Goal: Communication & Community: Answer question/provide support

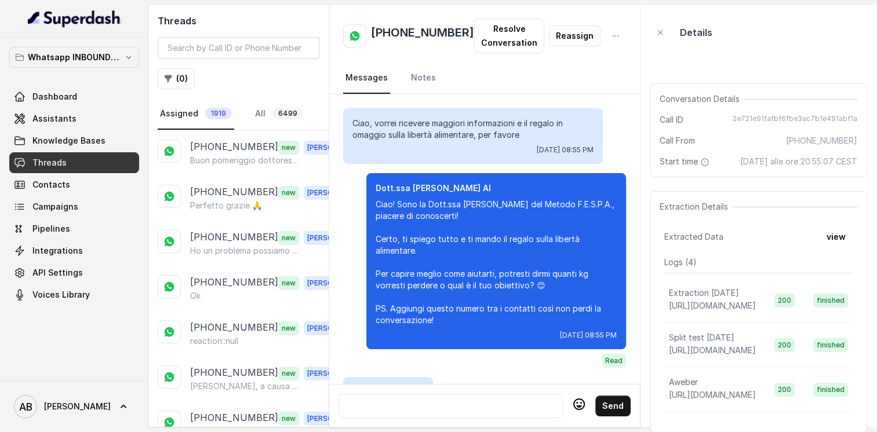
scroll to position [2318, 0]
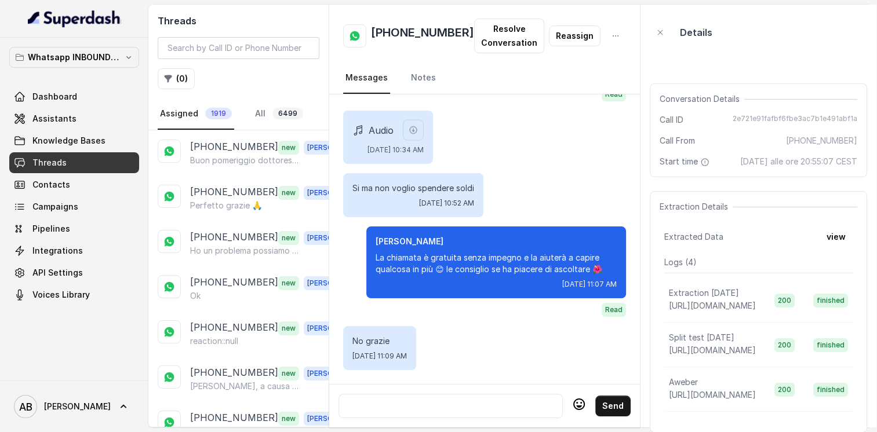
click at [268, 164] on p "Buon pomeriggio dottoressa [DATE] no posso rispondere devo andare.a fare un ser…" at bounding box center [245, 161] width 111 height 12
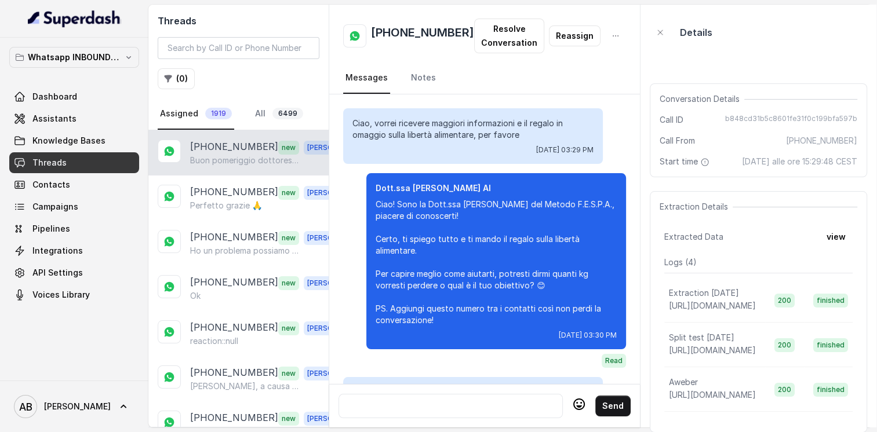
scroll to position [1766, 0]
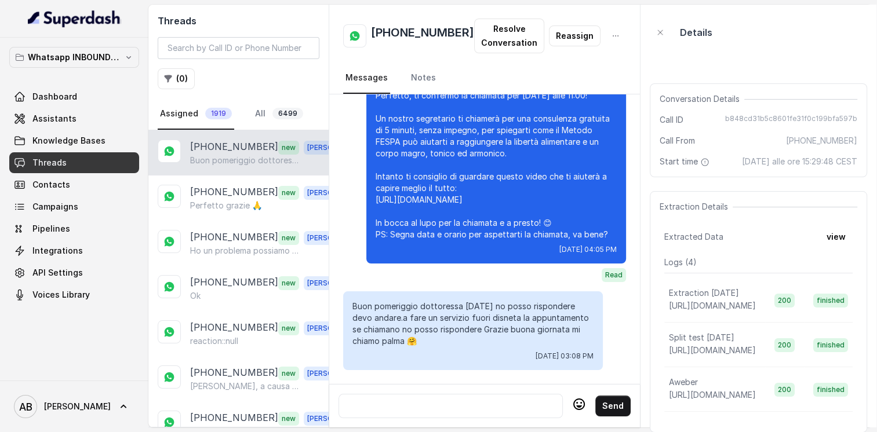
click at [450, 399] on div at bounding box center [451, 406] width 214 height 14
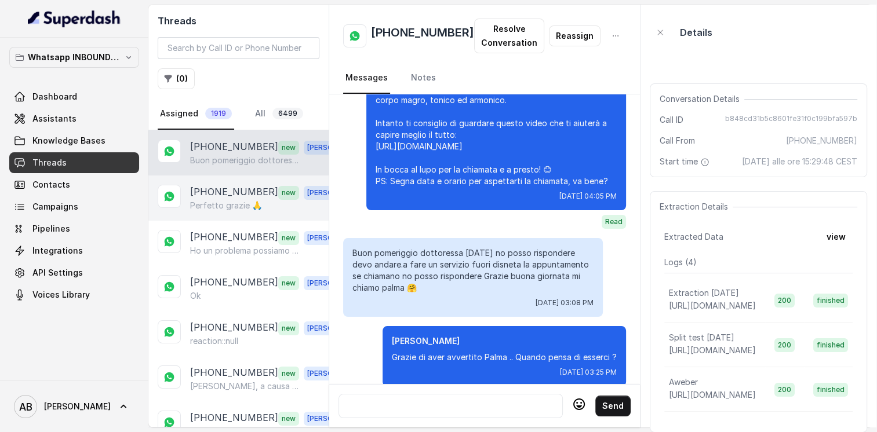
click at [238, 187] on p "[PHONE_NUMBER]" at bounding box center [234, 192] width 88 height 15
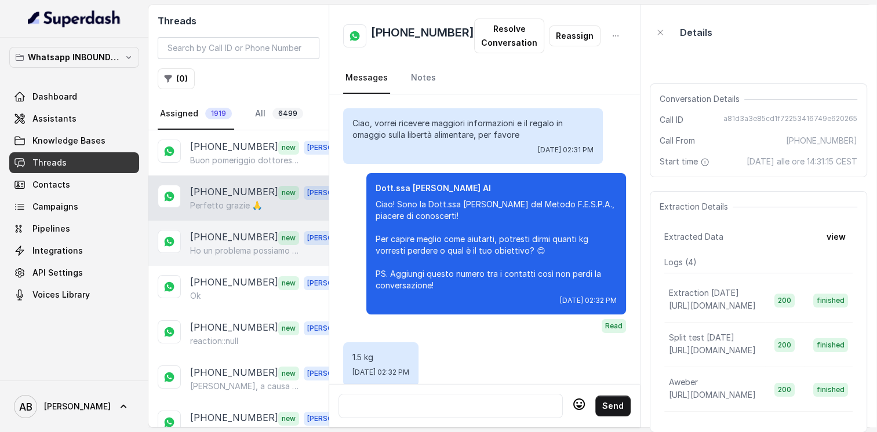
click at [231, 235] on p "[PHONE_NUMBER]" at bounding box center [234, 237] width 88 height 15
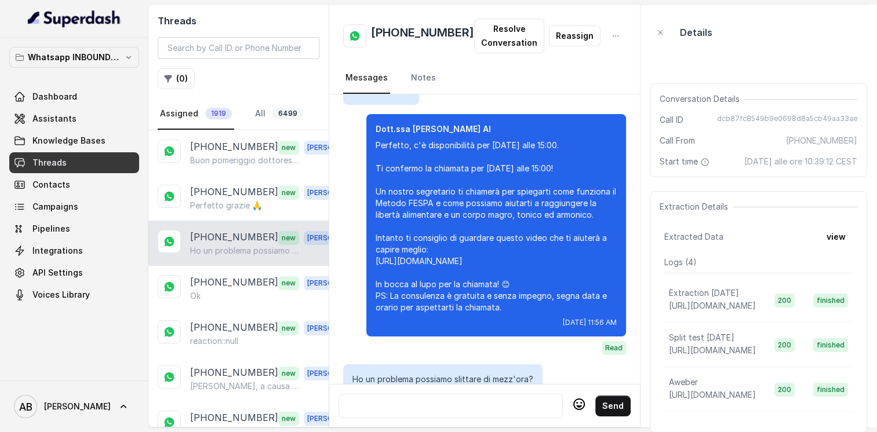
scroll to position [844, 0]
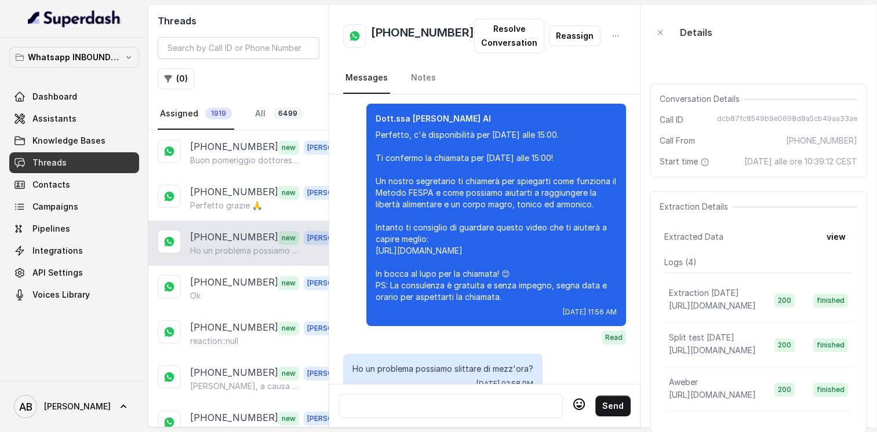
click at [412, 34] on h2 "[PHONE_NUMBER]" at bounding box center [422, 35] width 103 height 23
copy h2 "[PHONE_NUMBER]"
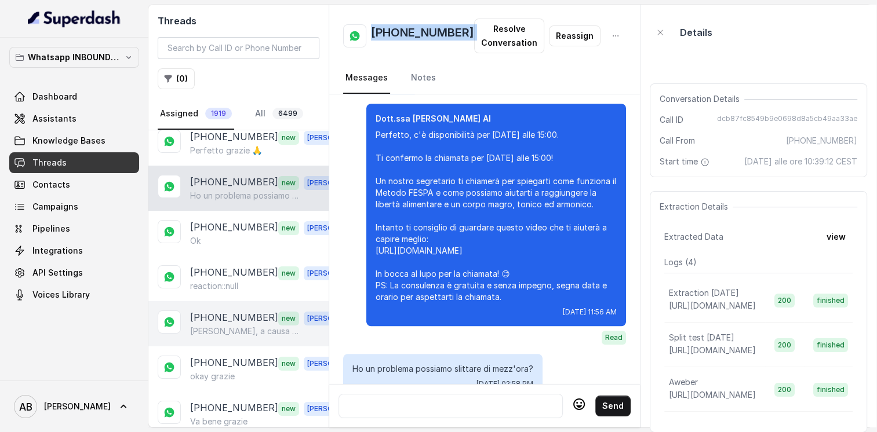
scroll to position [58, 0]
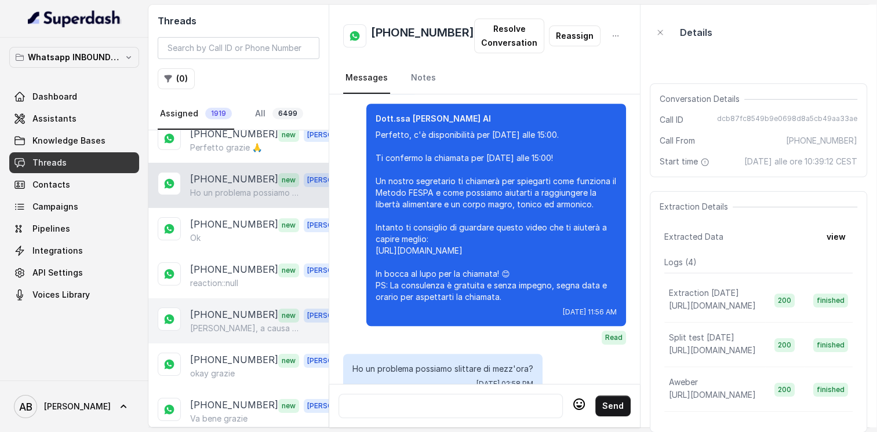
click at [251, 315] on p "[PHONE_NUMBER]" at bounding box center [234, 315] width 88 height 15
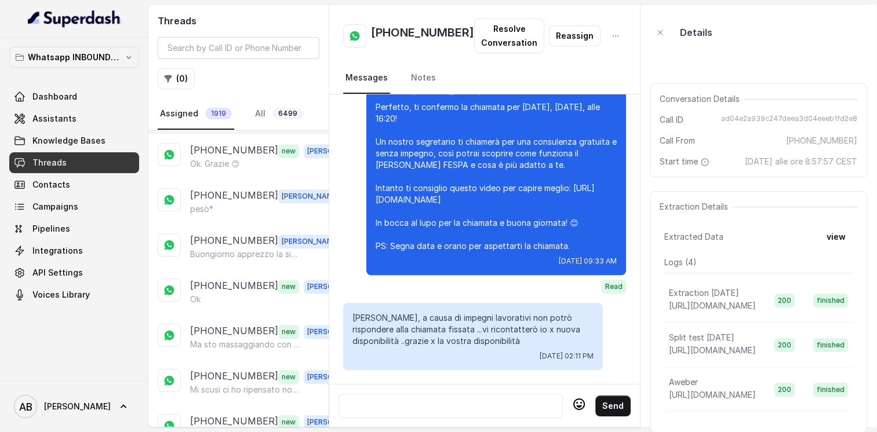
scroll to position [869, 0]
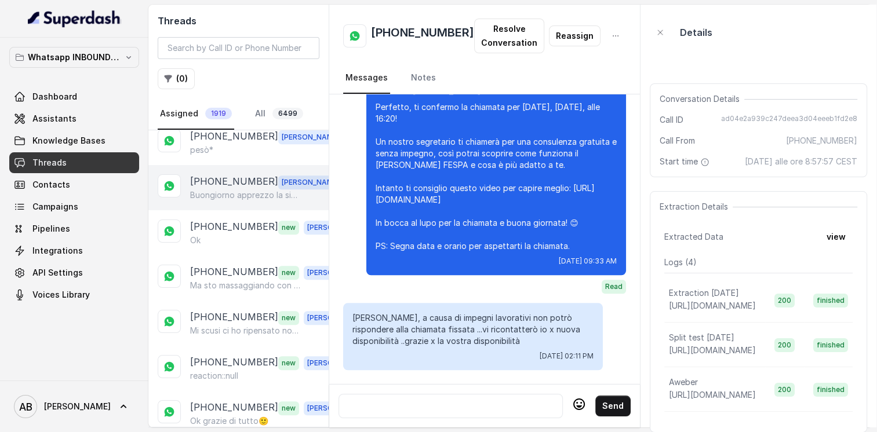
click at [227, 195] on div "[PHONE_NUMBER] [PERSON_NAME] apprezzo la sincerità cara ovviamente senza nemmen…" at bounding box center [238, 187] width 180 height 45
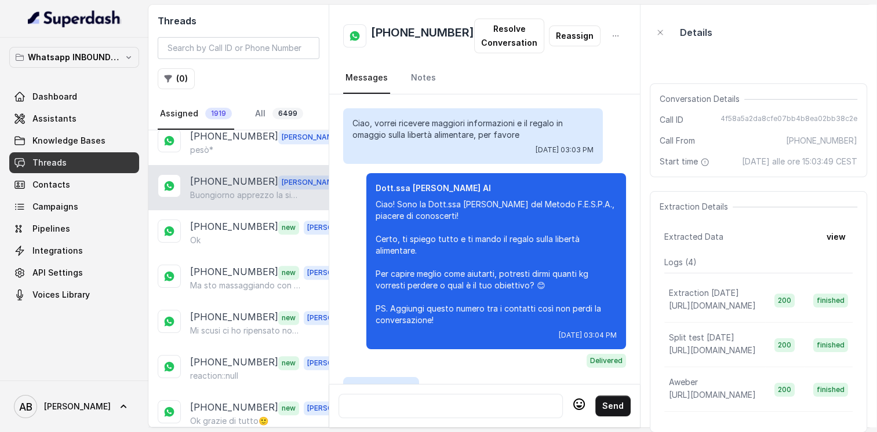
scroll to position [1182, 0]
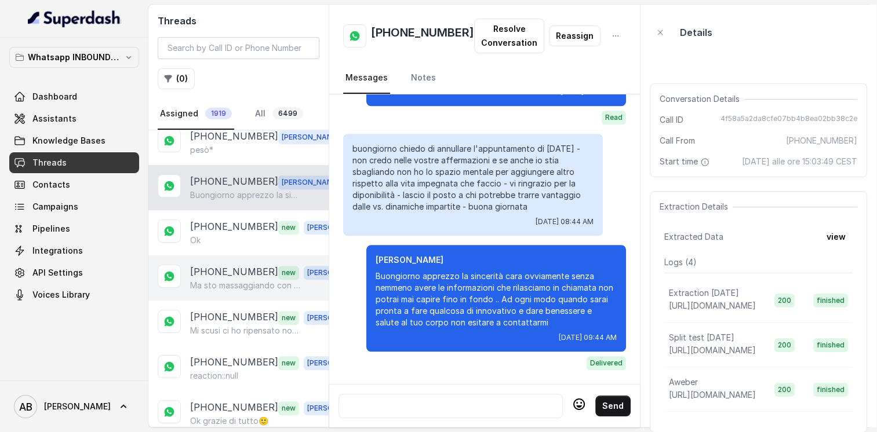
click at [229, 256] on div "[PHONE_NUMBER] new [PERSON_NAME] sto massaggiando con [PERSON_NAME] ho un suo c…" at bounding box center [238, 278] width 180 height 45
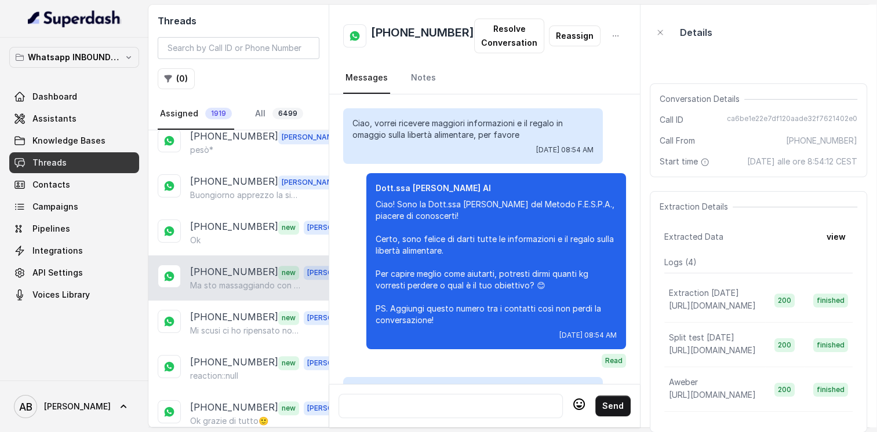
scroll to position [1194, 0]
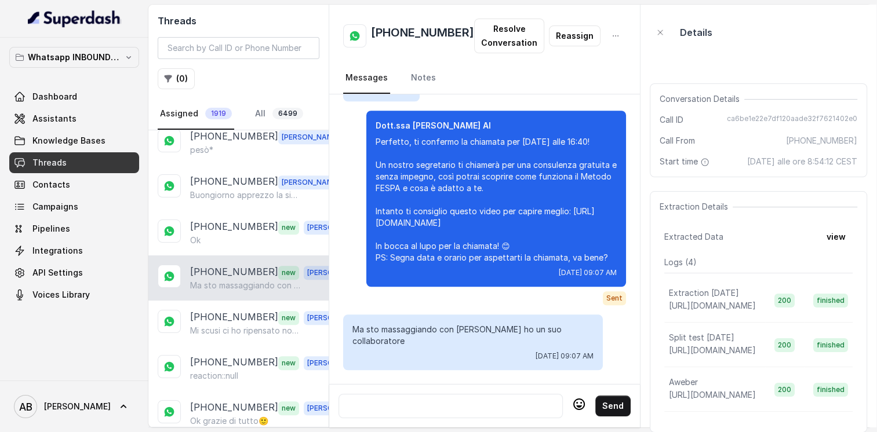
click at [232, 280] on p "Ma sto massaggiando con [PERSON_NAME] ho un suo collaboratore" at bounding box center [245, 286] width 111 height 12
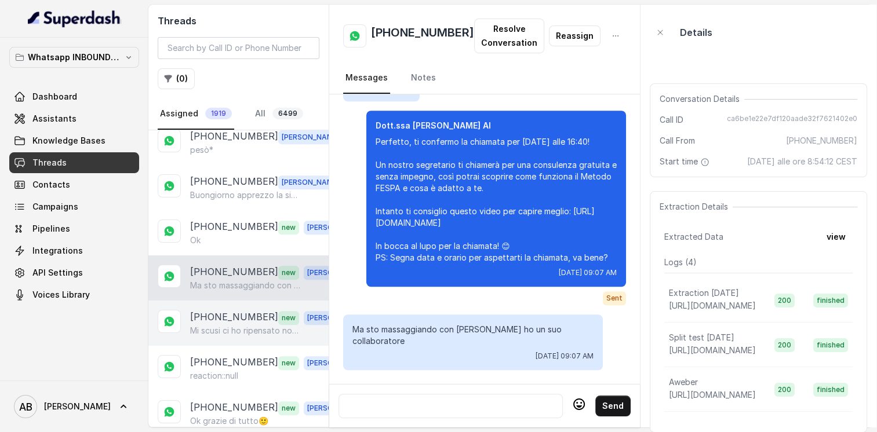
click at [236, 325] on p "Mi scusi ci ho ripensato non voglio più essere contattata per avere informazion…" at bounding box center [245, 331] width 111 height 12
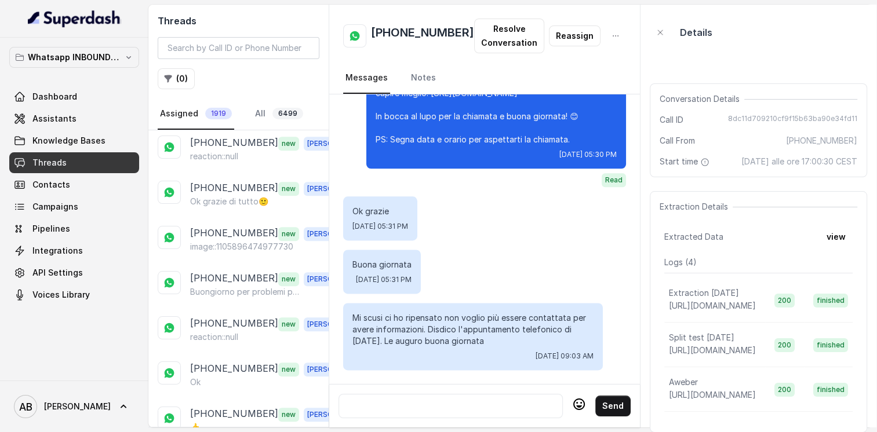
scroll to position [1101, 0]
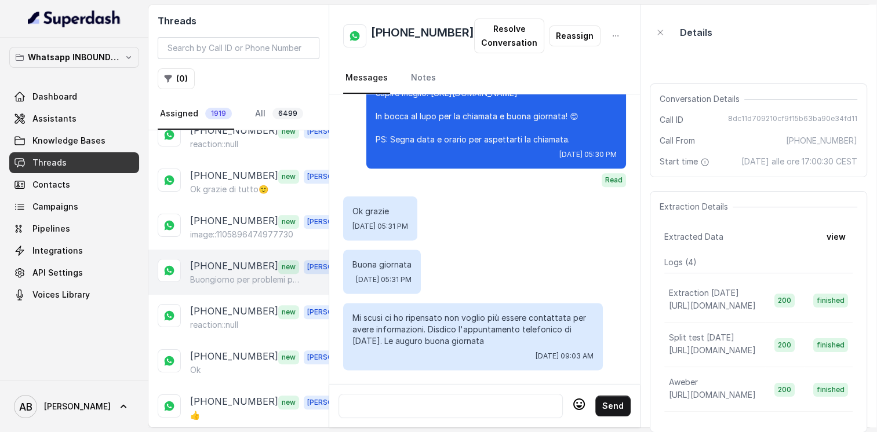
click at [229, 274] on p "Buongiorno per problemi personali devo annullare la chiamata odierna delle h.10…" at bounding box center [245, 280] width 111 height 12
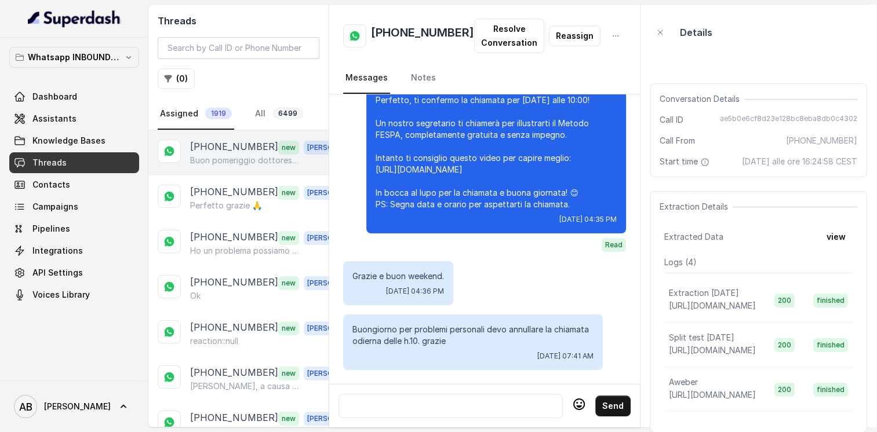
click at [225, 155] on p "Buon pomeriggio dottoressa [DATE] no posso rispondere devo andare.a fare un ser…" at bounding box center [245, 161] width 111 height 12
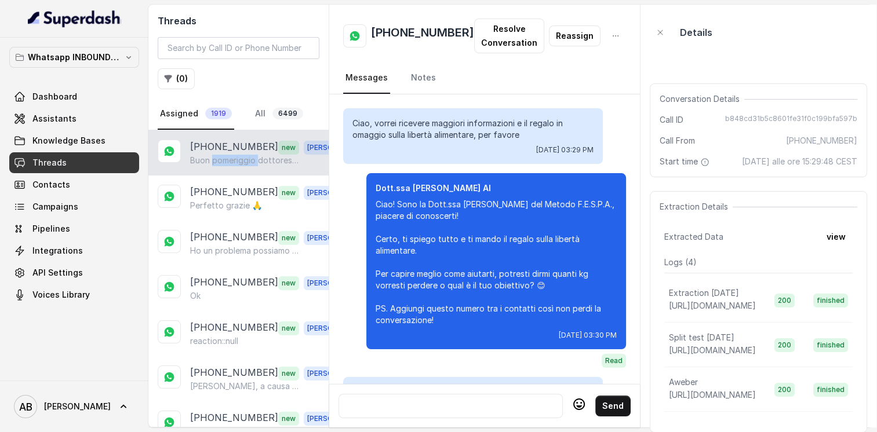
scroll to position [1766, 0]
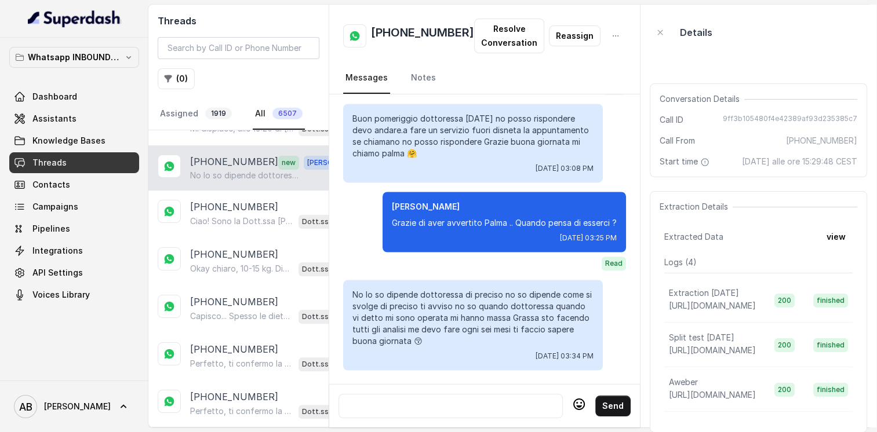
scroll to position [376, 0]
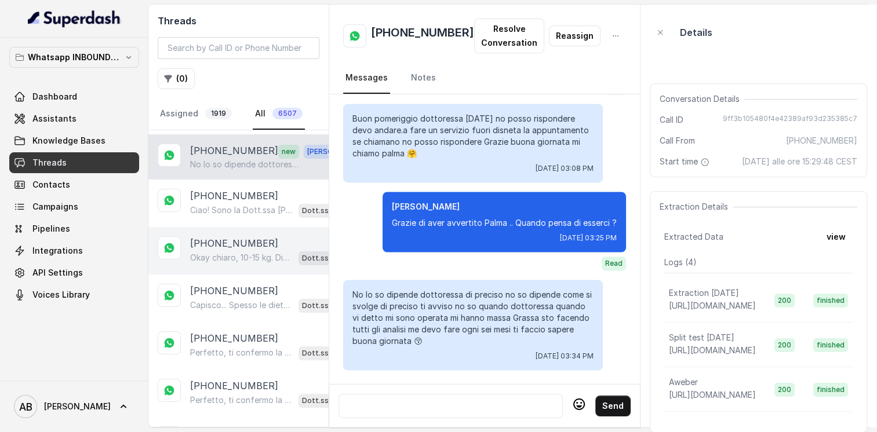
click at [233, 238] on p "[PHONE_NUMBER]" at bounding box center [234, 243] width 88 height 14
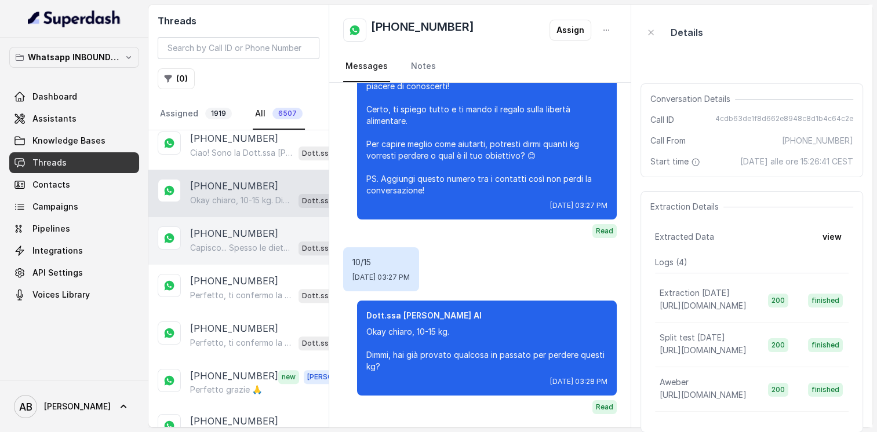
scroll to position [434, 0]
click at [228, 253] on div "+393662948576 Capisco... Spesso le diete da sole non bastano perché non velociz…" at bounding box center [238, 241] width 180 height 48
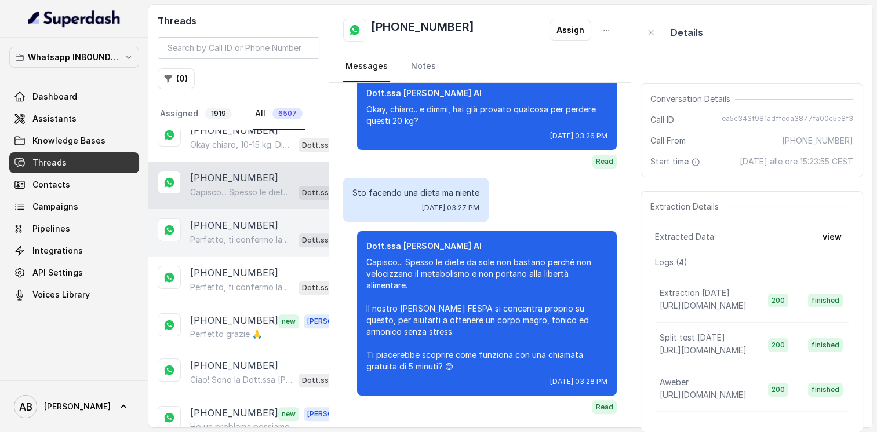
scroll to position [492, 0]
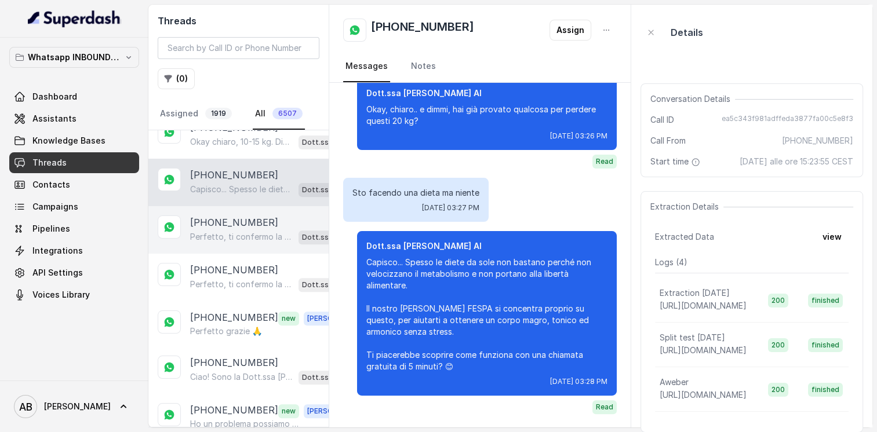
click at [211, 233] on p "Perfetto, ti confermo la chiamata per oggi alle 17:00! Abbiamo tante richieste,…" at bounding box center [242, 237] width 104 height 12
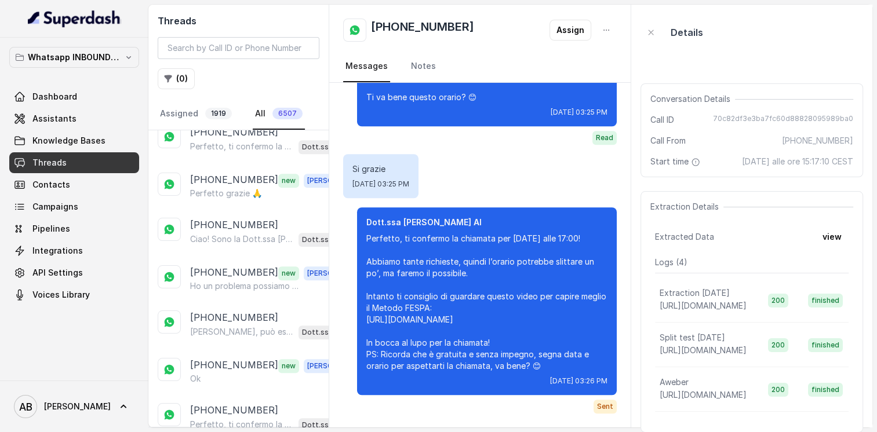
scroll to position [666, 0]
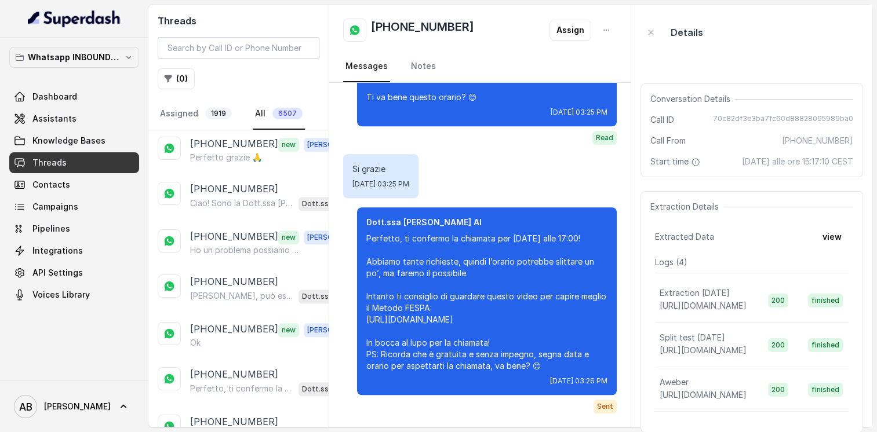
click at [211, 233] on p "[PHONE_NUMBER]" at bounding box center [234, 236] width 88 height 15
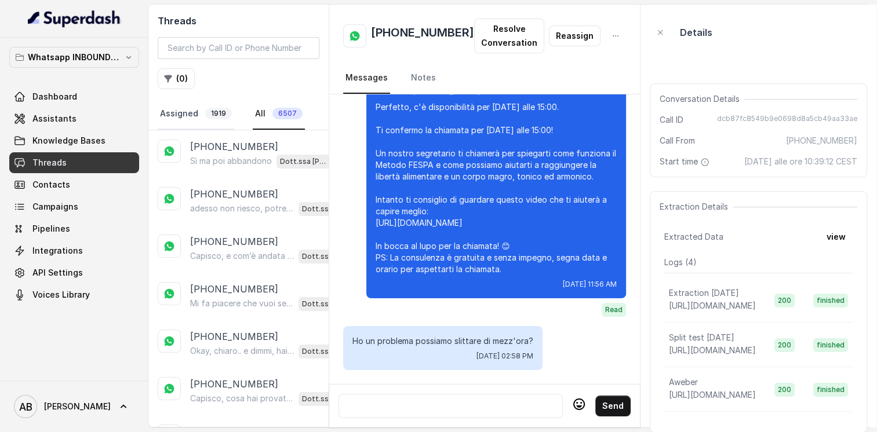
click at [188, 110] on link "Assigned 1919" at bounding box center [196, 114] width 76 height 31
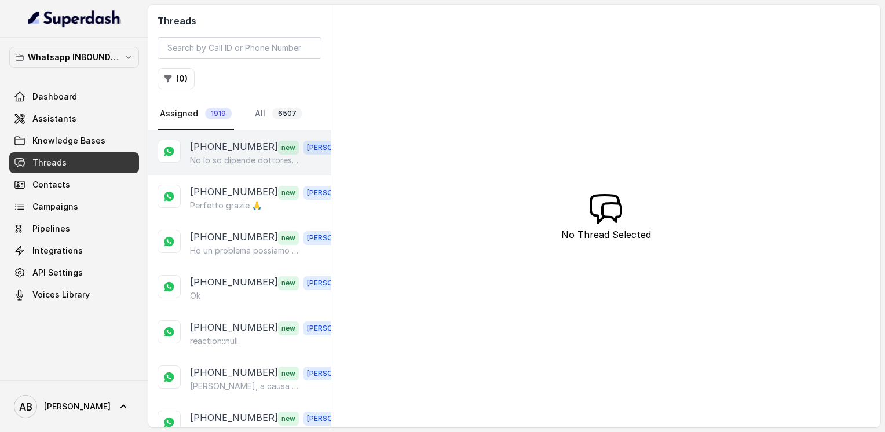
click at [202, 163] on p "No lo so dipende dottoressa di preciso no so dipende come si svolge di preciso …" at bounding box center [245, 161] width 111 height 12
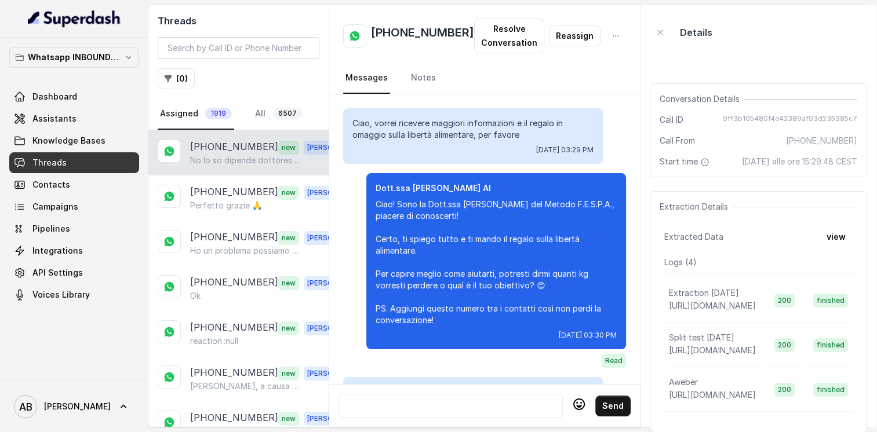
scroll to position [1954, 0]
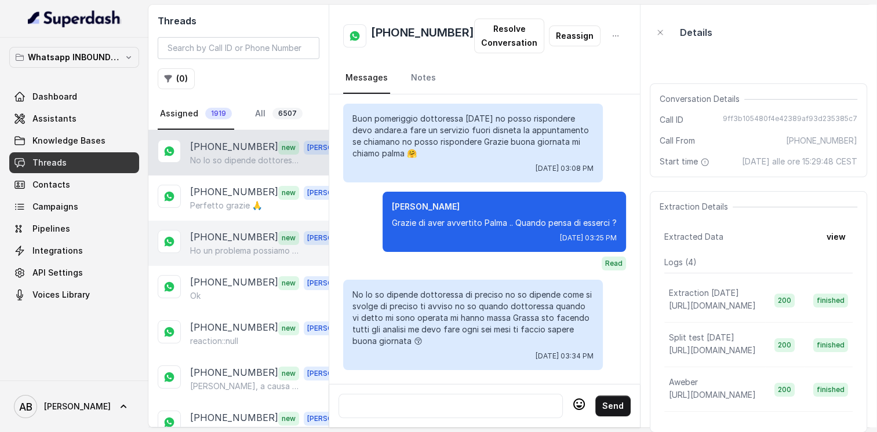
click at [217, 250] on p "Ho un problema possiamo slittare di mezz'ora?" at bounding box center [245, 251] width 111 height 12
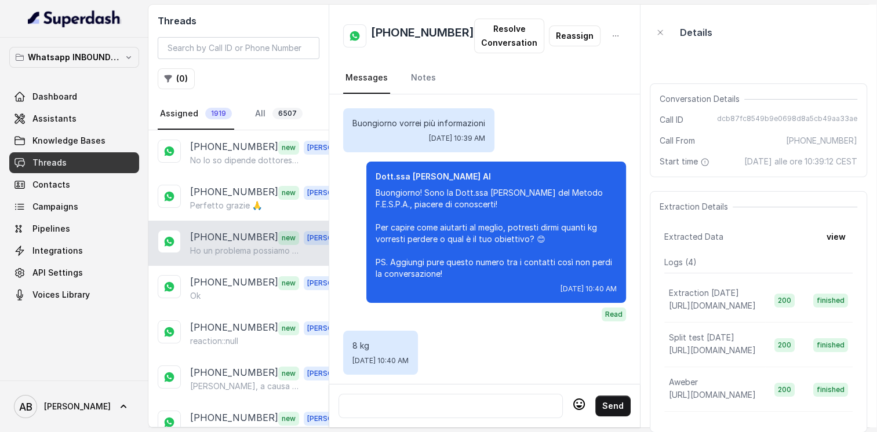
scroll to position [902, 0]
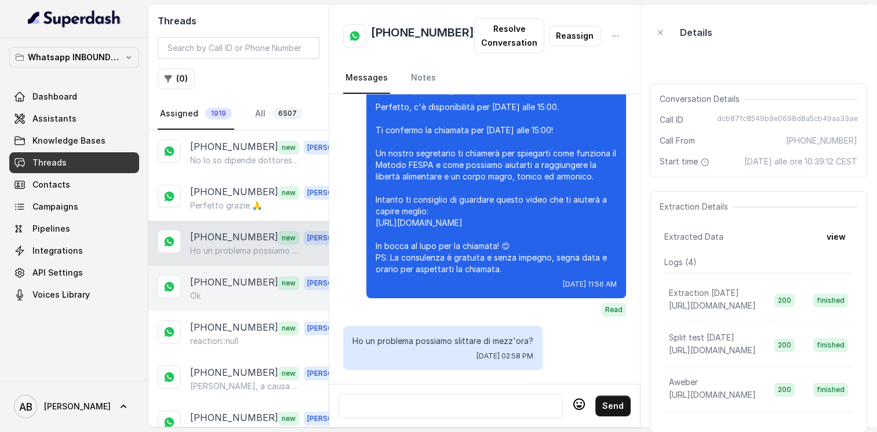
click at [218, 279] on p "[PHONE_NUMBER]" at bounding box center [234, 282] width 88 height 15
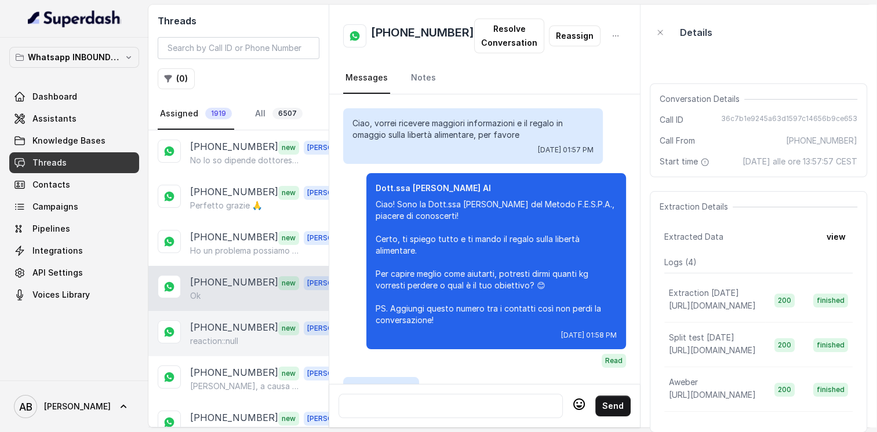
scroll to position [1177, 0]
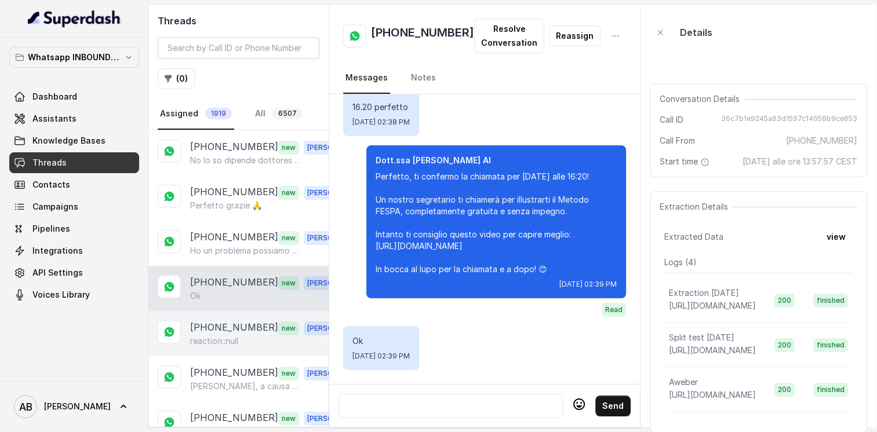
click at [223, 313] on div "+393474612792 new Alessandro reaction::null" at bounding box center [238, 333] width 180 height 45
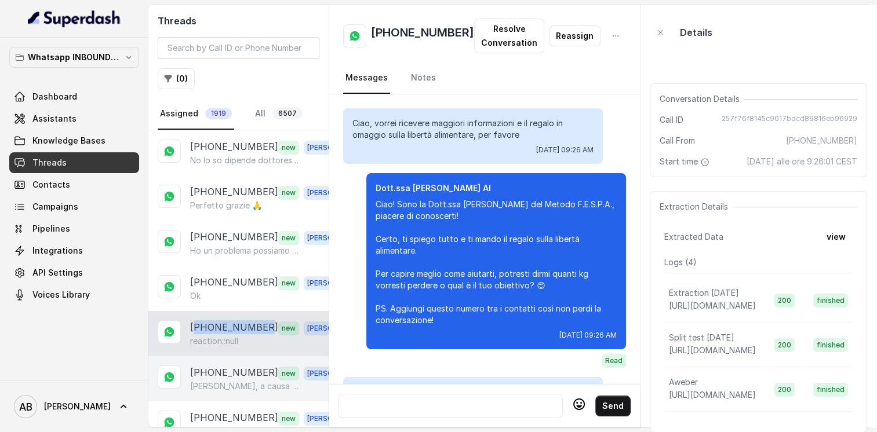
scroll to position [2529, 0]
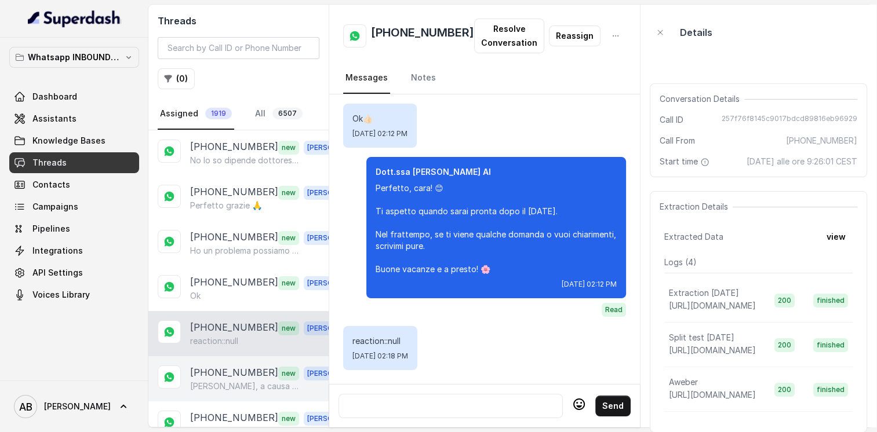
click at [232, 363] on div "+393407568573 new Alessandro Buongiorno, a causa di impegni lavorativi non potr…" at bounding box center [238, 378] width 180 height 45
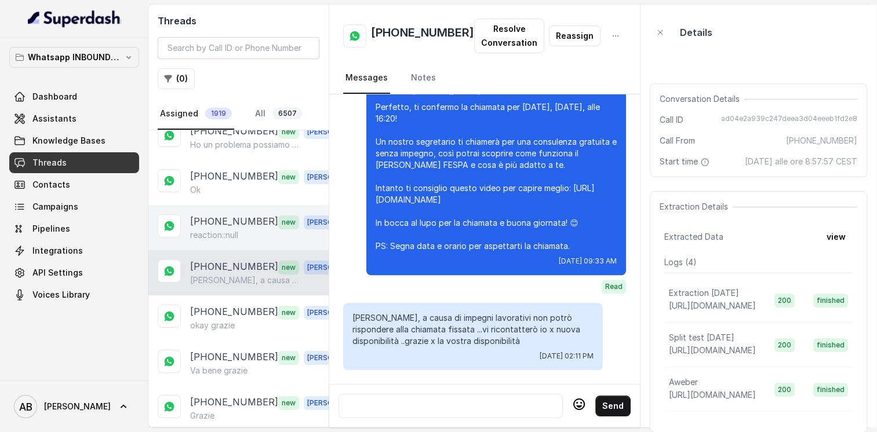
scroll to position [116, 0]
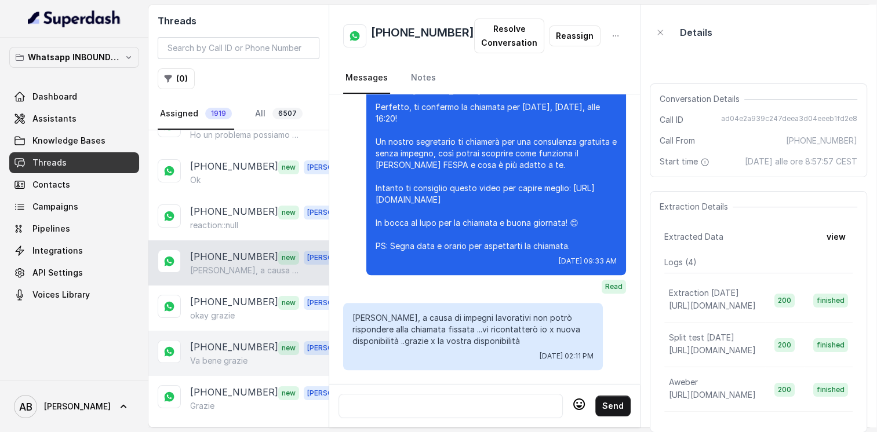
drag, startPoint x: 207, startPoint y: 305, endPoint x: 211, endPoint y: 334, distance: 29.2
click at [207, 307] on div "+393512398095 new Alessandro okay grazie" at bounding box center [271, 308] width 162 height 27
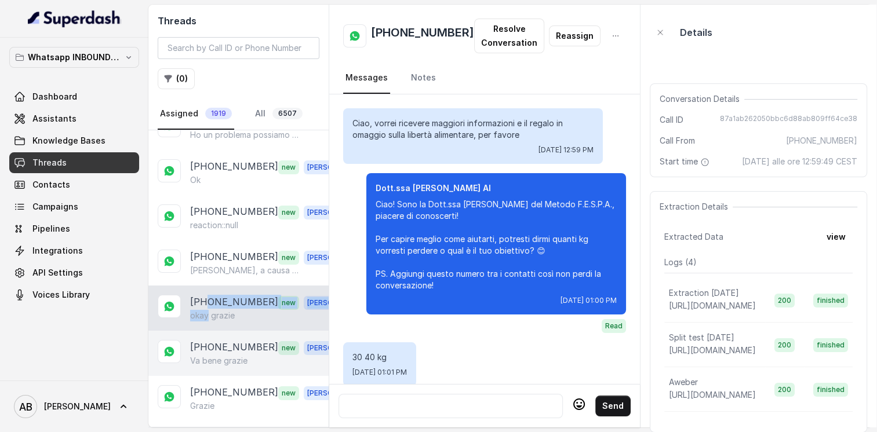
scroll to position [2065, 0]
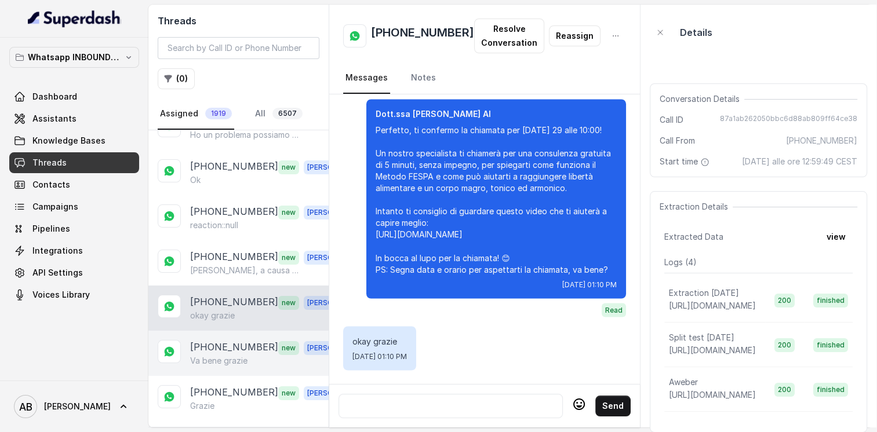
click at [214, 350] on p "[PHONE_NUMBER]" at bounding box center [234, 347] width 88 height 15
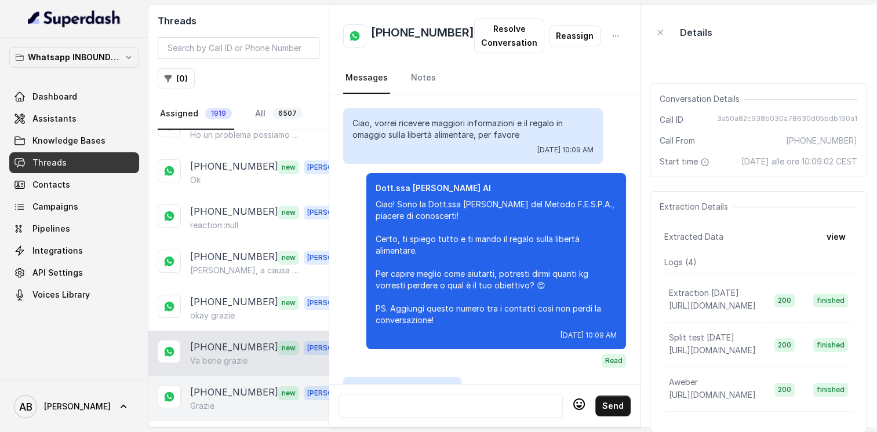
scroll to position [1159, 0]
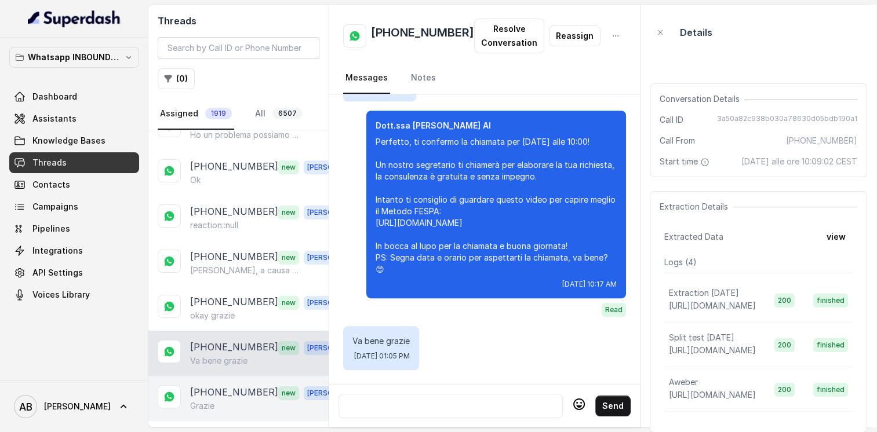
click at [221, 400] on div "Grazie" at bounding box center [271, 406] width 162 height 12
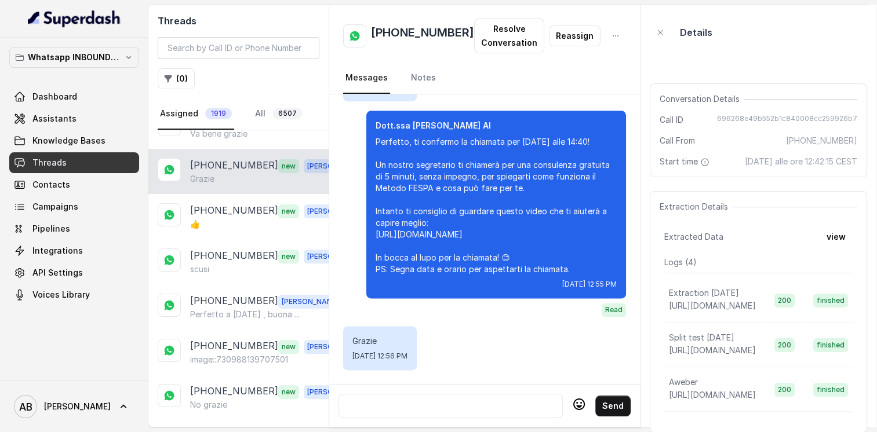
scroll to position [348, 0]
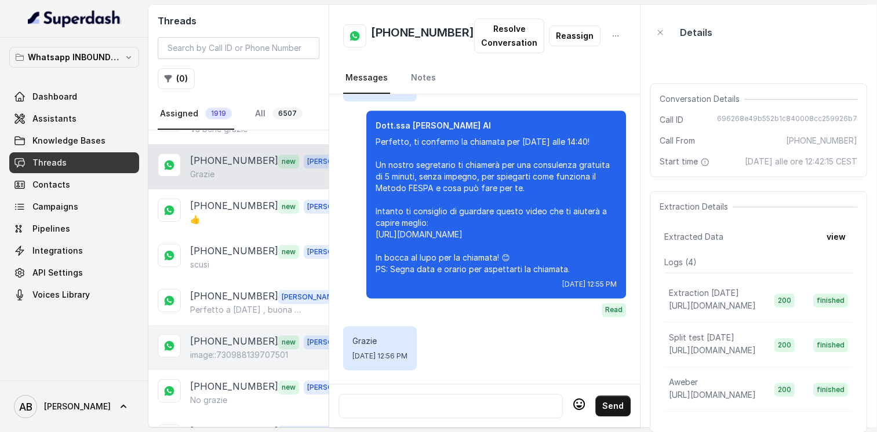
click at [222, 349] on p "image::730988139707501" at bounding box center [239, 355] width 98 height 12
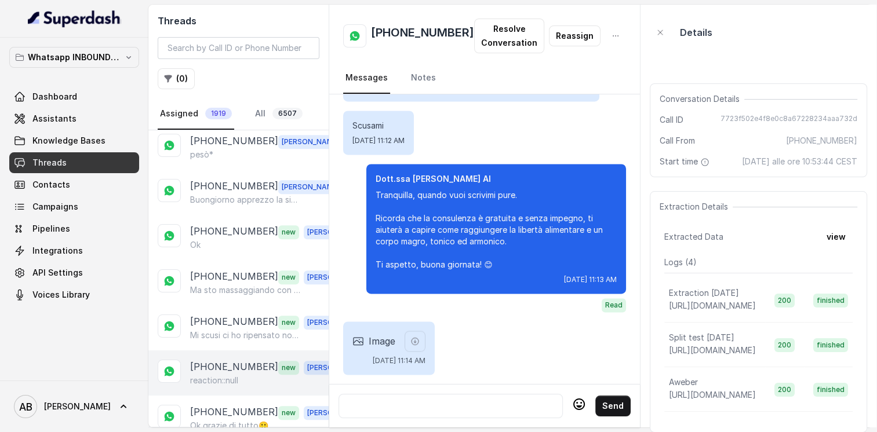
scroll to position [869, 0]
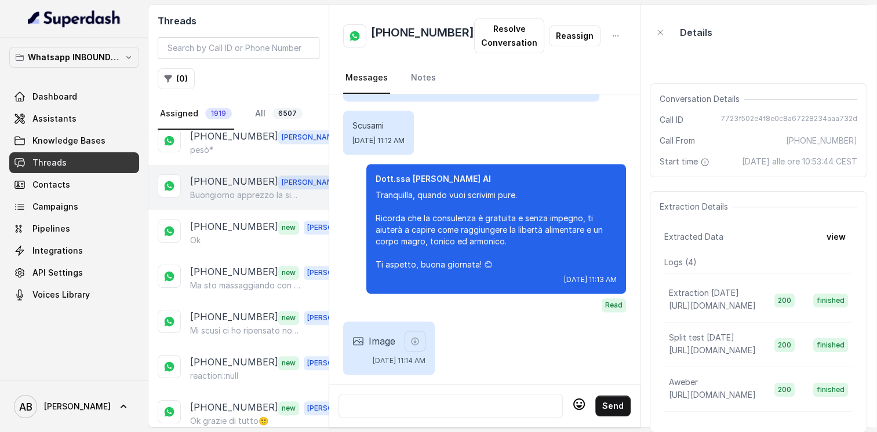
click at [223, 174] on p "[PHONE_NUMBER]" at bounding box center [234, 181] width 88 height 15
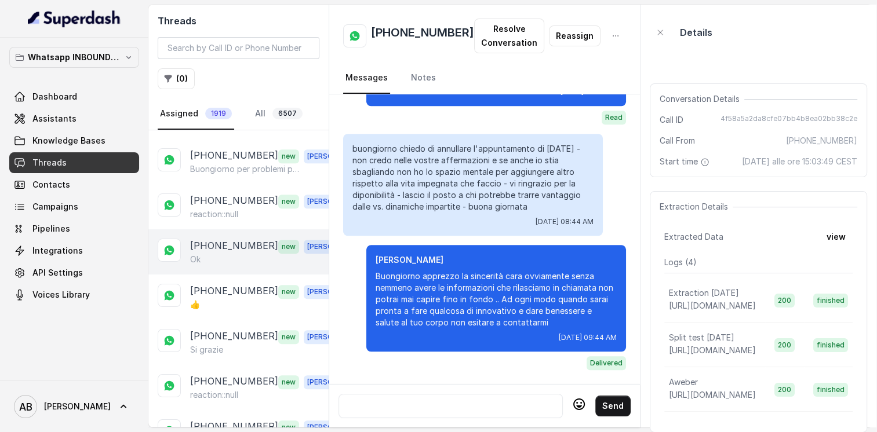
scroll to position [1217, 0]
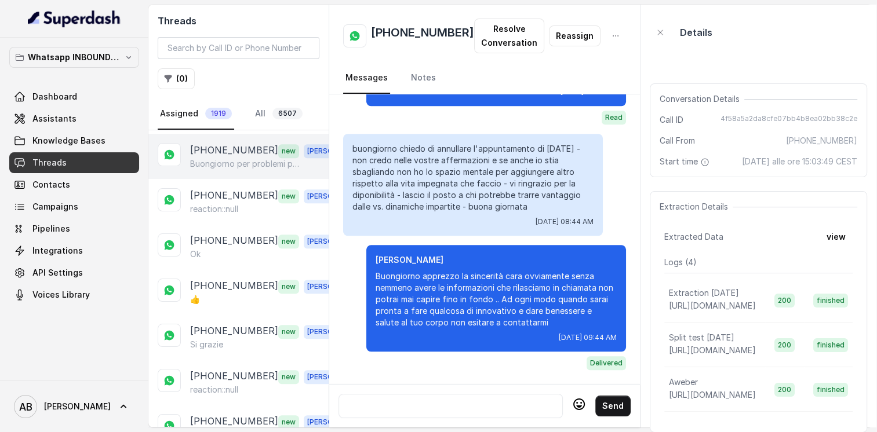
click at [236, 158] on p "Buongiorno per problemi personali devo annullare la chiamata odierna delle h.10…" at bounding box center [245, 164] width 111 height 12
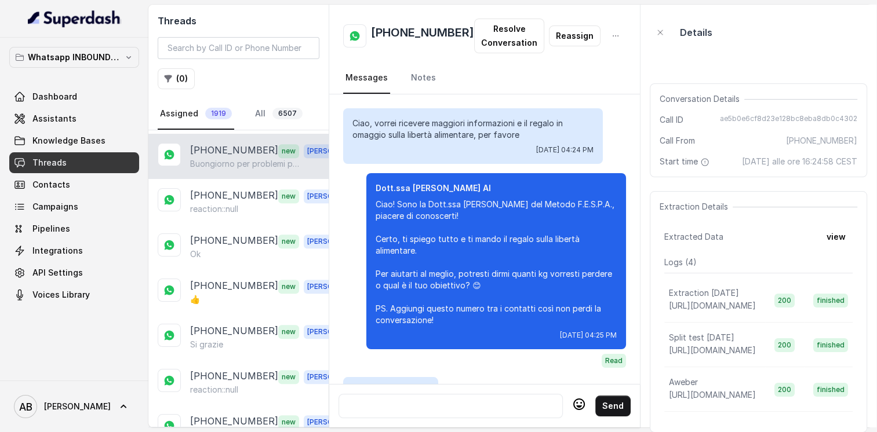
scroll to position [1166, 0]
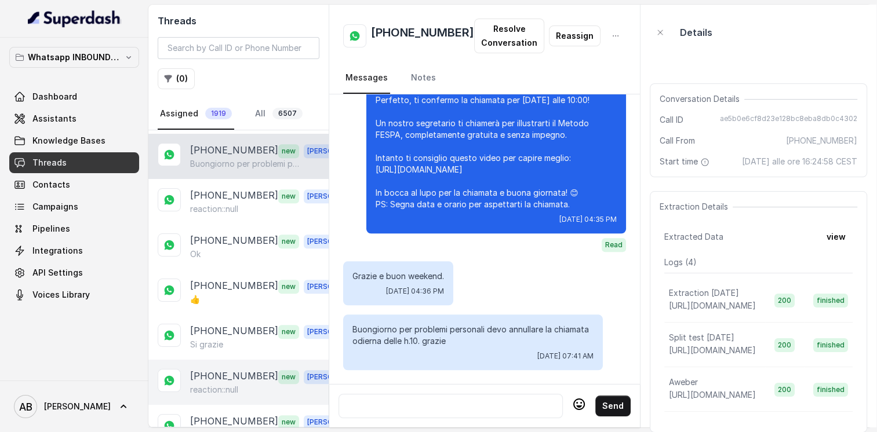
click at [210, 369] on p "[PHONE_NUMBER]" at bounding box center [234, 376] width 88 height 15
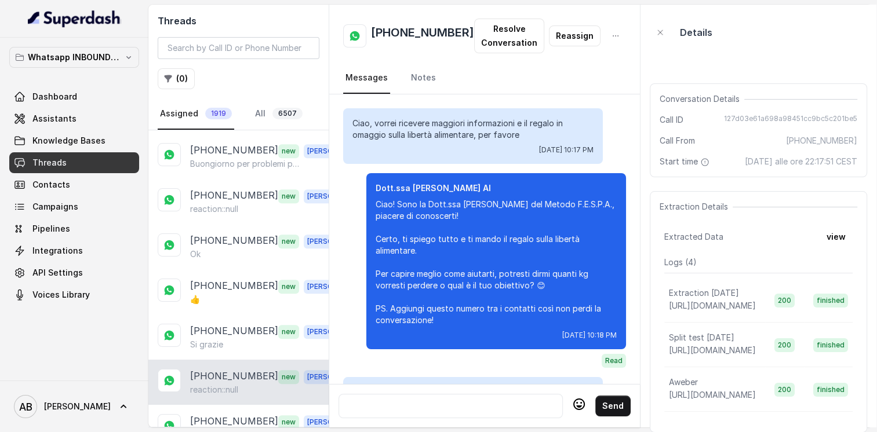
scroll to position [1752, 0]
